Goal: Transaction & Acquisition: Purchase product/service

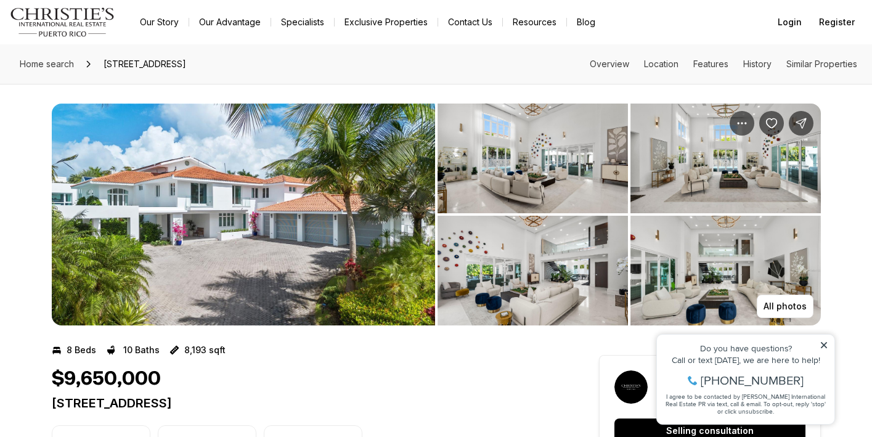
click at [748, 159] on img "View image gallery" at bounding box center [725, 158] width 190 height 110
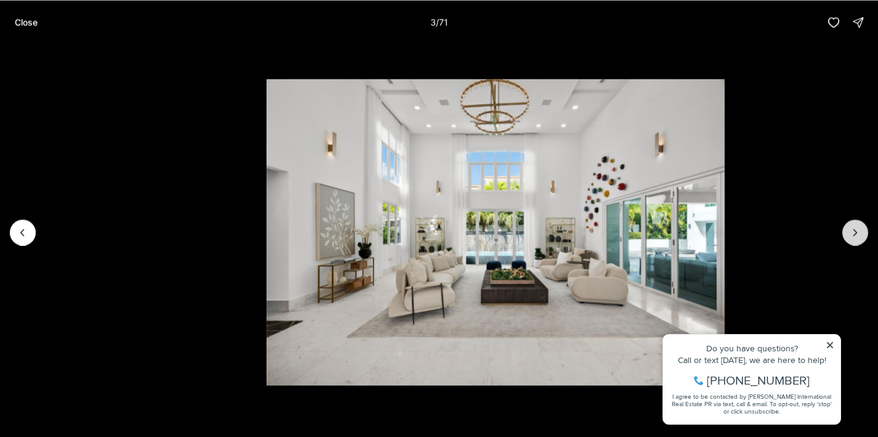
click at [856, 230] on icon "Next slide" at bounding box center [855, 232] width 12 height 12
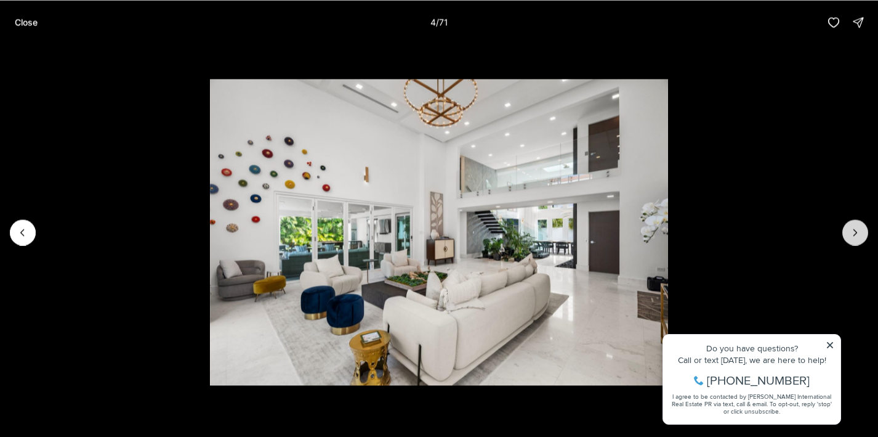
click at [856, 230] on icon "Next slide" at bounding box center [855, 232] width 12 height 12
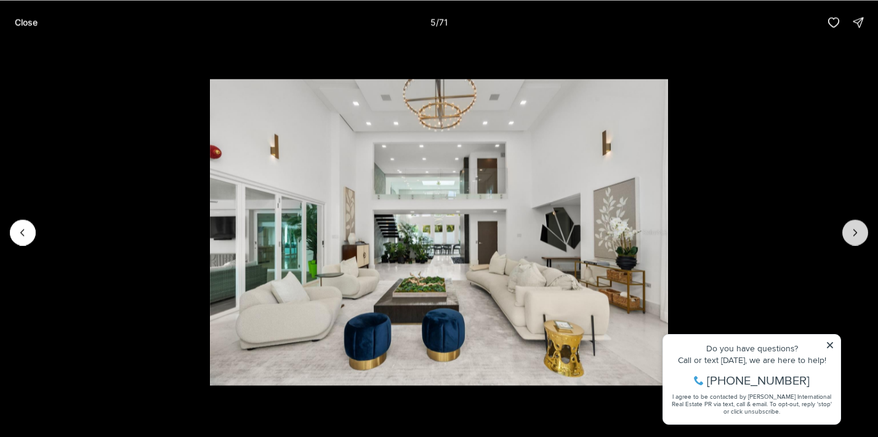
click at [856, 230] on icon "Next slide" at bounding box center [855, 232] width 12 height 12
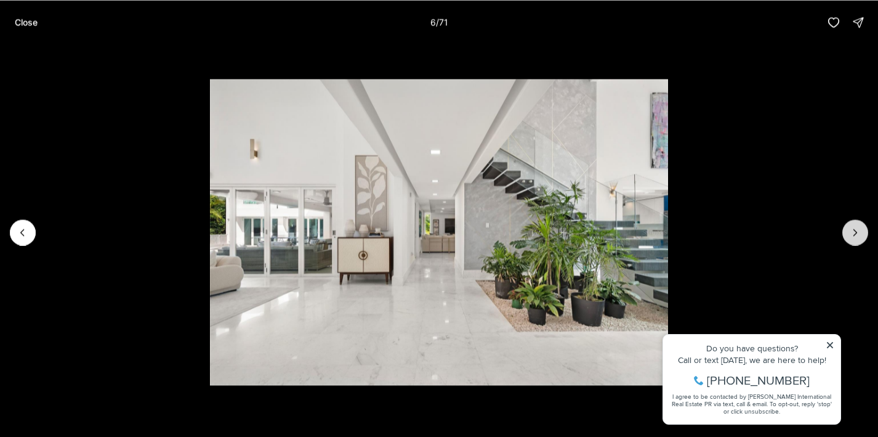
click at [856, 230] on icon "Next slide" at bounding box center [855, 232] width 12 height 12
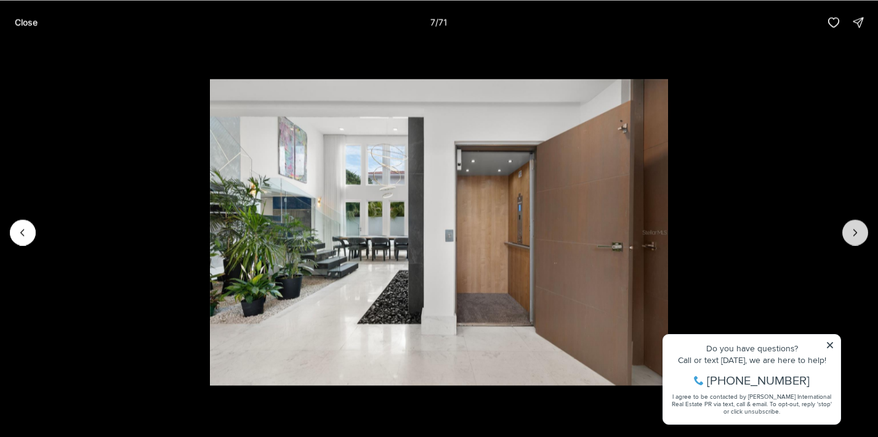
click at [856, 230] on icon "Next slide" at bounding box center [855, 232] width 12 height 12
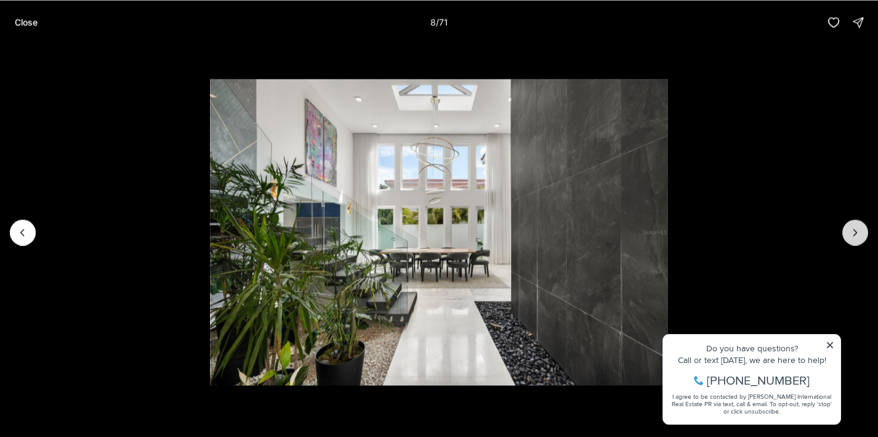
click at [856, 230] on icon "Next slide" at bounding box center [855, 232] width 12 height 12
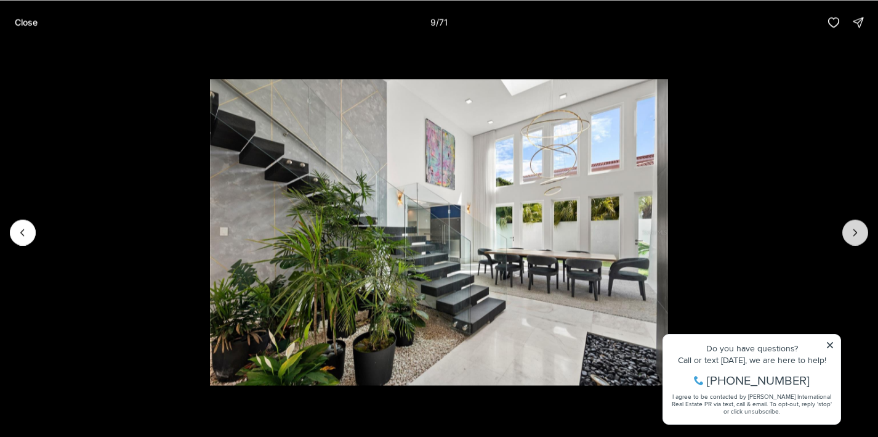
click at [856, 230] on icon "Next slide" at bounding box center [855, 232] width 12 height 12
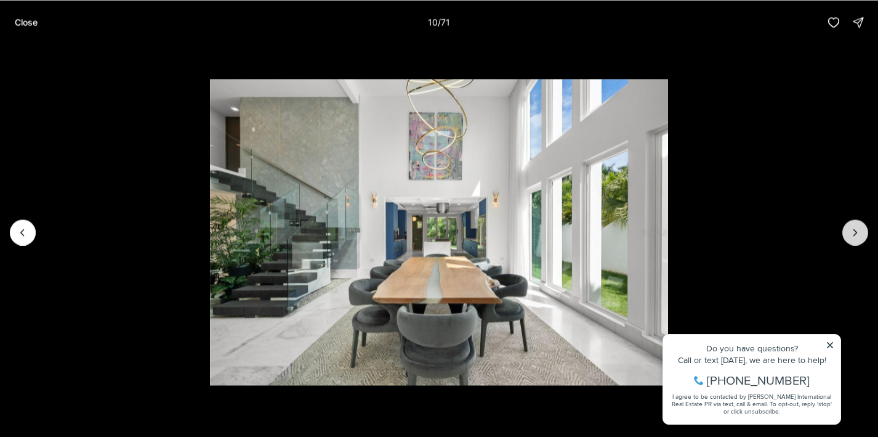
click at [856, 230] on icon "Next slide" at bounding box center [855, 232] width 12 height 12
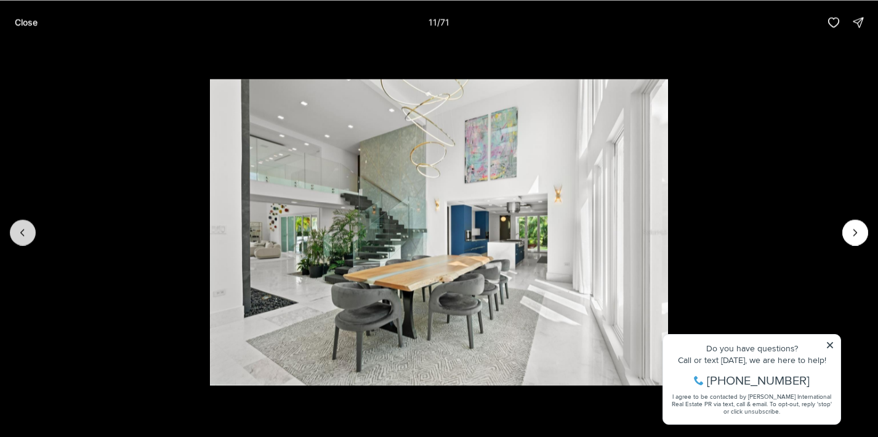
click at [23, 229] on icon "Previous slide" at bounding box center [22, 232] width 3 height 6
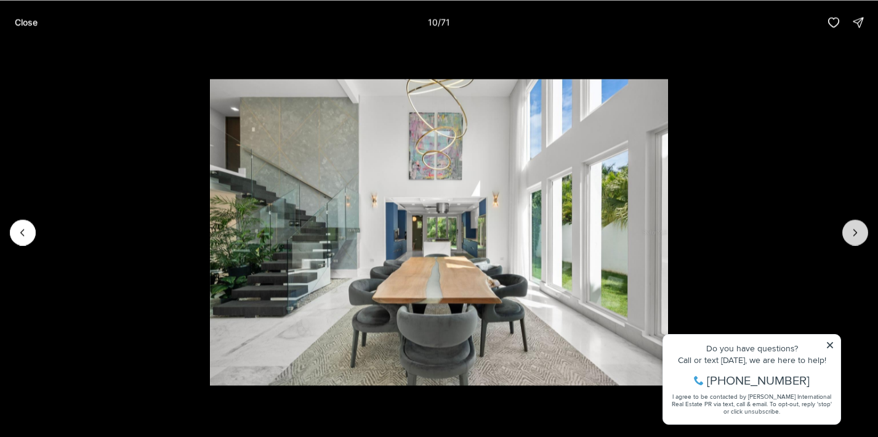
click at [858, 236] on icon "Next slide" at bounding box center [855, 232] width 12 height 12
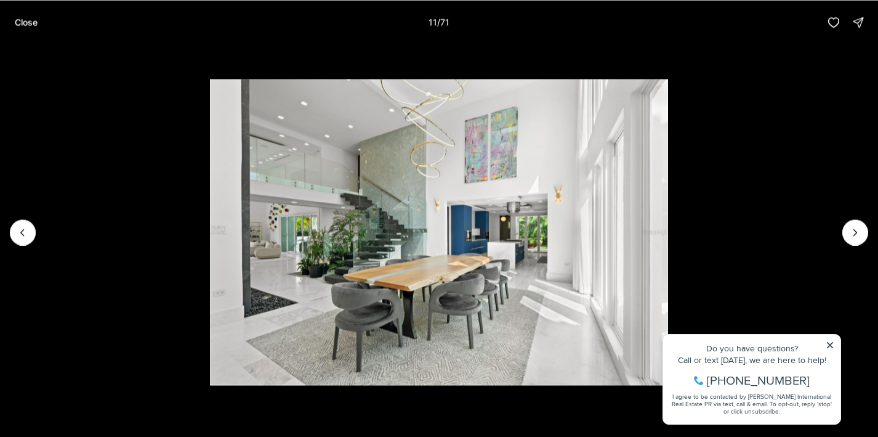
click at [566, 307] on img "11 of 71" at bounding box center [439, 231] width 459 height 305
click at [859, 233] on icon "Next slide" at bounding box center [855, 232] width 12 height 12
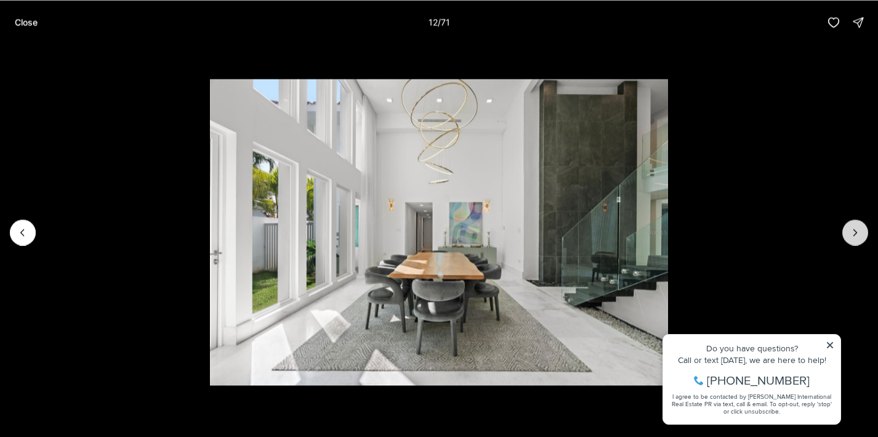
click at [859, 233] on icon "Next slide" at bounding box center [855, 232] width 12 height 12
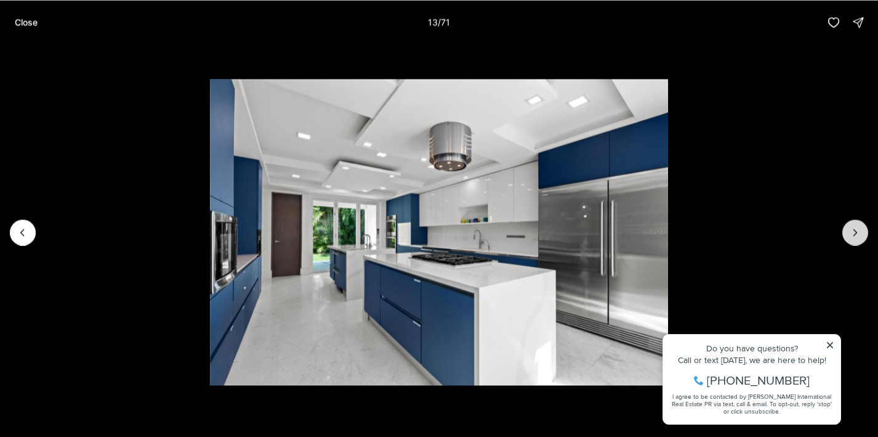
click at [859, 233] on icon "Next slide" at bounding box center [855, 232] width 12 height 12
